Goal: Task Accomplishment & Management: Manage account settings

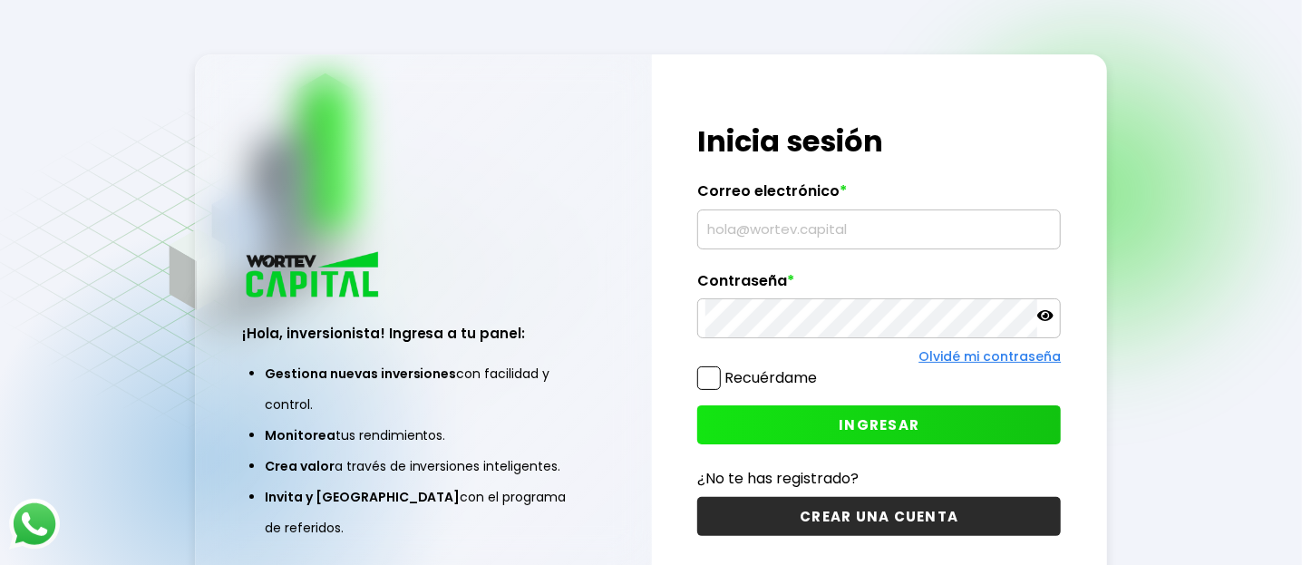
click at [739, 234] on input "text" at bounding box center [878, 229] width 347 height 38
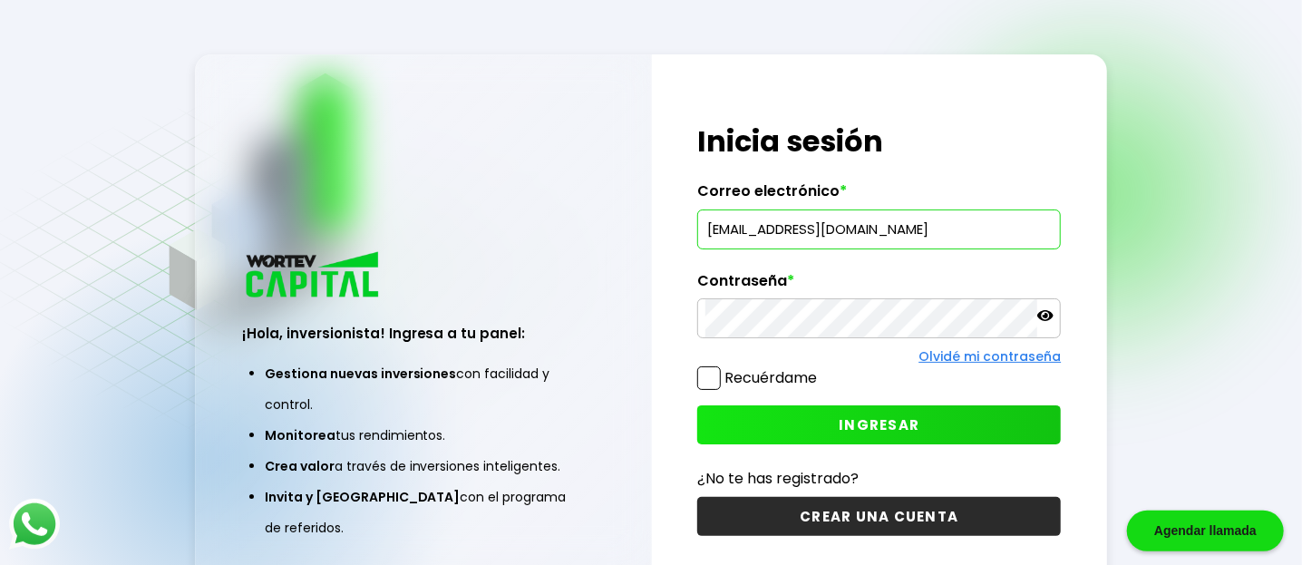
type input "[EMAIL_ADDRESS][DOMAIN_NAME]"
click at [1047, 316] on icon at bounding box center [1045, 315] width 16 height 11
click at [854, 423] on span "INGRESAR" at bounding box center [879, 424] width 81 height 19
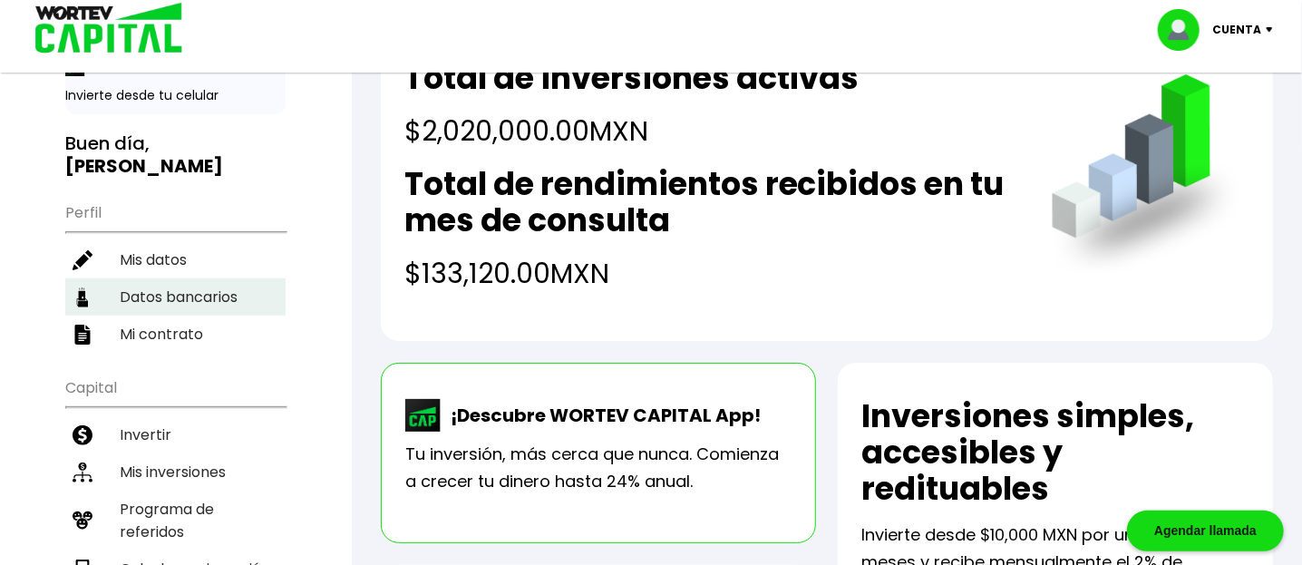
scroll to position [112, 0]
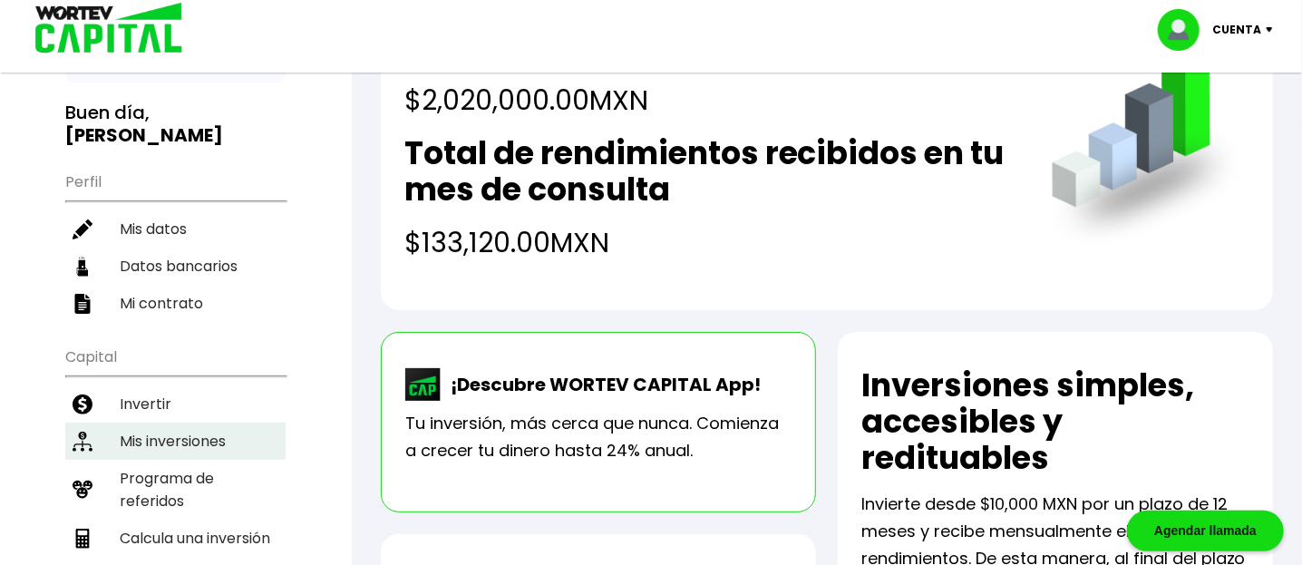
click at [181, 423] on li "Mis inversiones" at bounding box center [175, 441] width 220 height 37
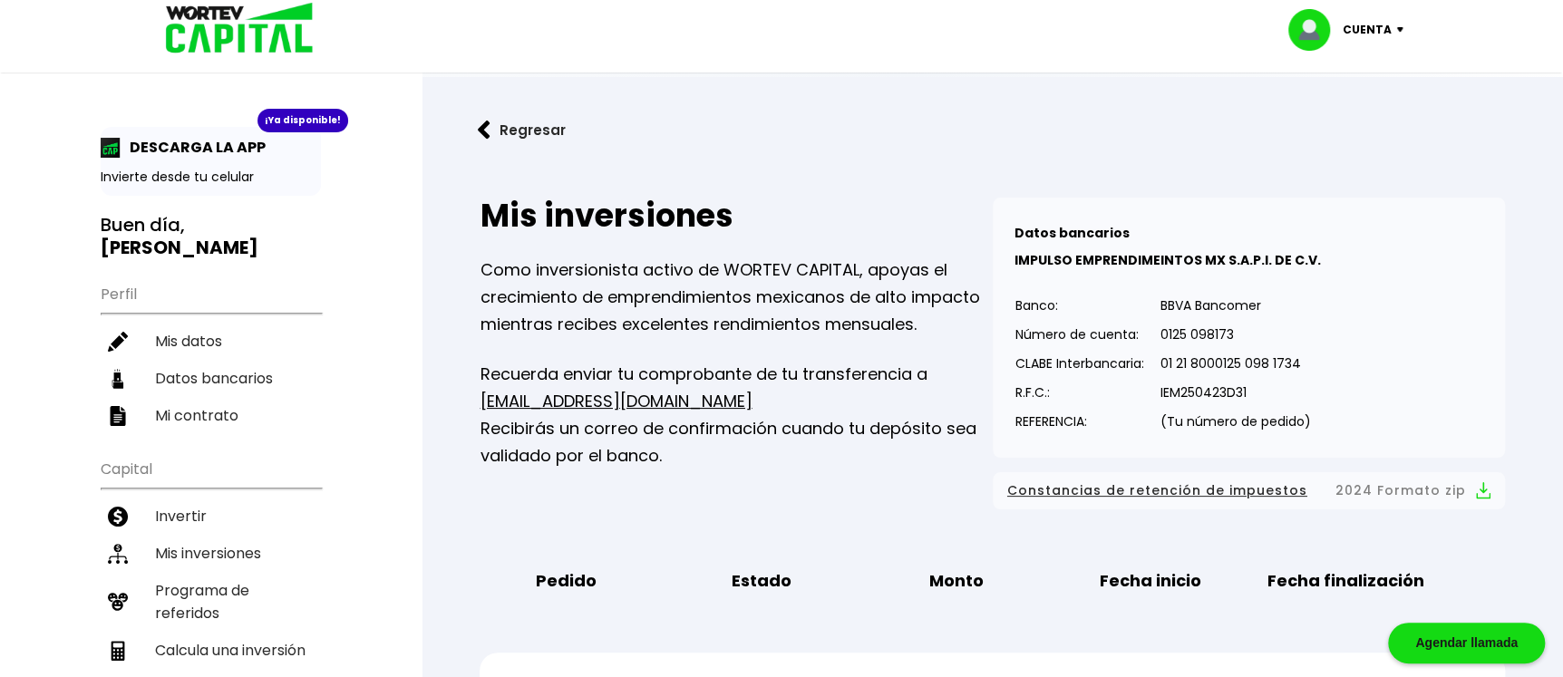
click at [1301, 15] on div "Cuenta" at bounding box center [1353, 30] width 128 height 42
click at [1301, 122] on li "Cerrar sesión" at bounding box center [1348, 120] width 145 height 37
